Goal: Task Accomplishment & Management: Manage account settings

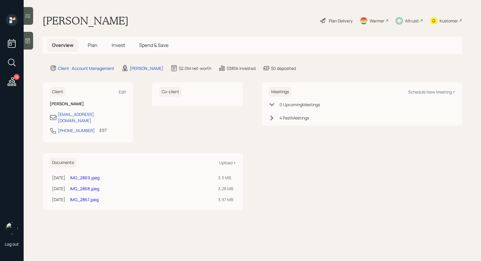
click at [119, 45] on span "Invest" at bounding box center [118, 45] width 13 height 6
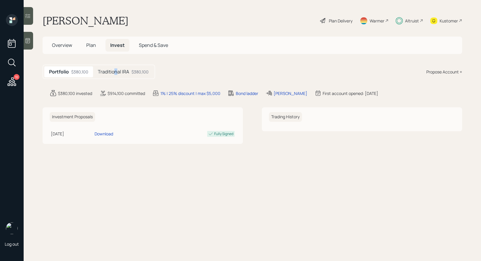
click at [116, 71] on h5 "Traditional IRA" at bounding box center [113, 72] width 31 height 6
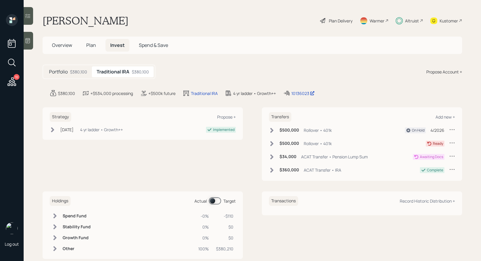
click at [111, 148] on div "Strategy Propose + [DATE] [DATE] 10:27 AM EDT 4 yr ladder • Growth++ Implemented" at bounding box center [143, 145] width 200 height 74
click at [451, 141] on icon at bounding box center [452, 143] width 6 height 6
click at [425, 154] on div "Edit transfer" at bounding box center [433, 155] width 43 height 6
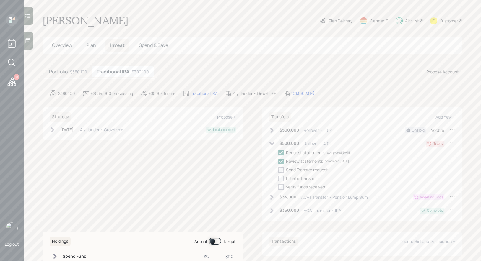
select select "rollover"
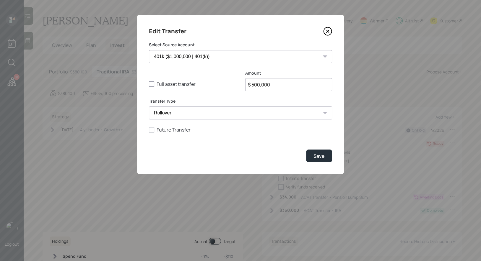
click at [151, 130] on div at bounding box center [151, 129] width 5 height 5
click at [149, 130] on input "Future Transfer" at bounding box center [149, 130] width 0 height 0
checkbox input "true"
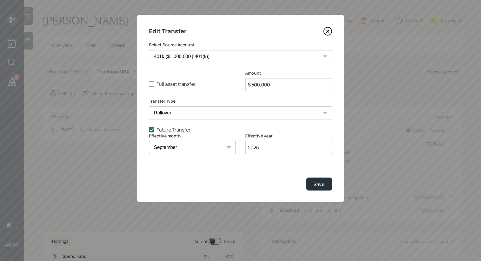
click at [199, 146] on select "January February March April May June July August September October November De…" at bounding box center [192, 147] width 87 height 13
select select "1"
click at [149, 141] on select "January February March April May June July August September October November De…" at bounding box center [192, 147] width 87 height 13
click at [271, 148] on input "2025" at bounding box center [288, 147] width 87 height 13
type input "2026"
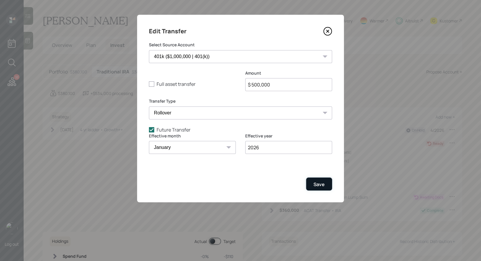
click at [324, 182] on div "Save" at bounding box center [318, 184] width 11 height 6
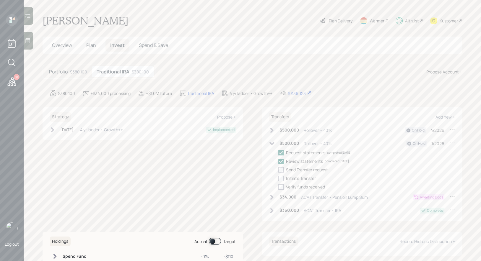
click at [271, 143] on icon at bounding box center [271, 143] width 5 height 3
